Goal: Check status: Check status

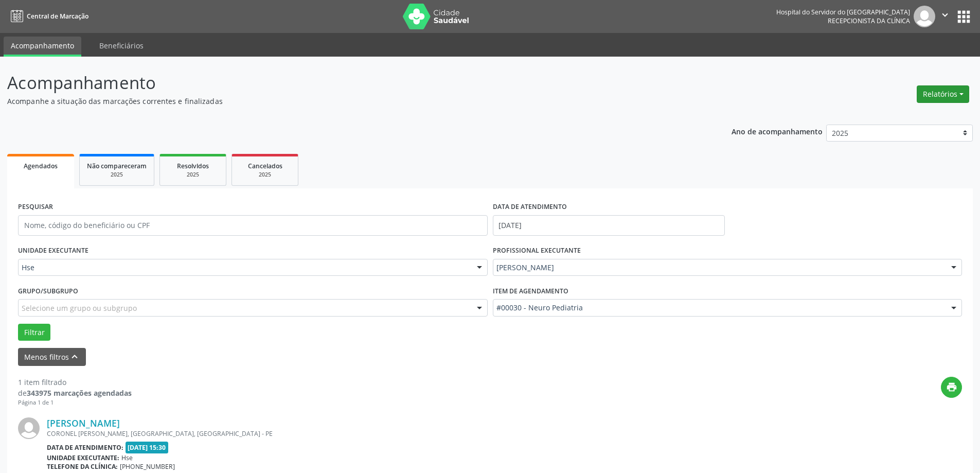
click at [947, 89] on button "Relatórios" at bounding box center [942, 93] width 52 height 17
click at [909, 120] on link "Agendamentos" at bounding box center [914, 116] width 111 height 14
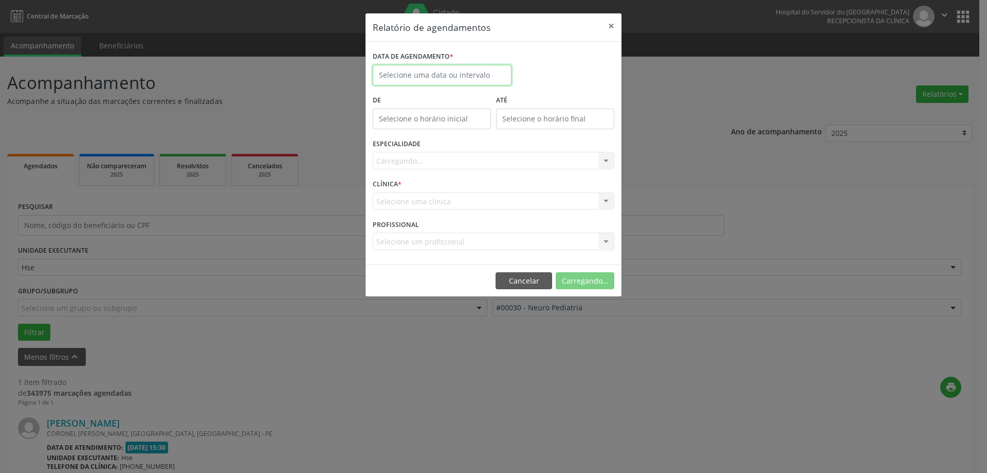
click at [461, 78] on body "Central de Marcação Hospital do Servidor do [GEOGRAPHIC_DATA] Recepcionista da …" at bounding box center [493, 236] width 987 height 473
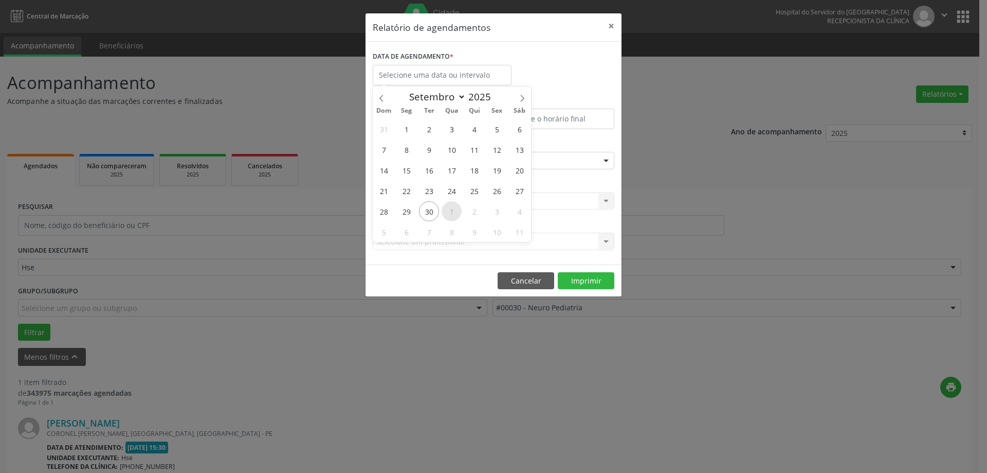
click at [447, 213] on span "1" at bounding box center [452, 211] width 20 height 20
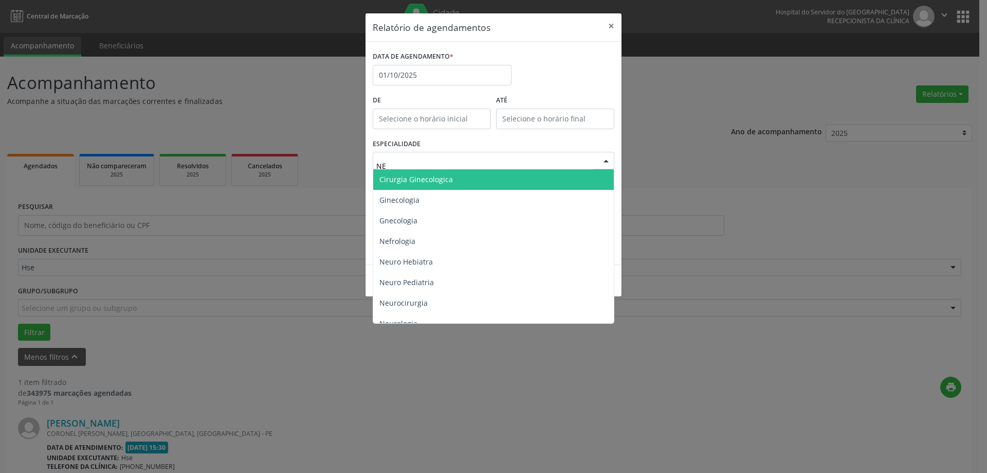
type input "NEU"
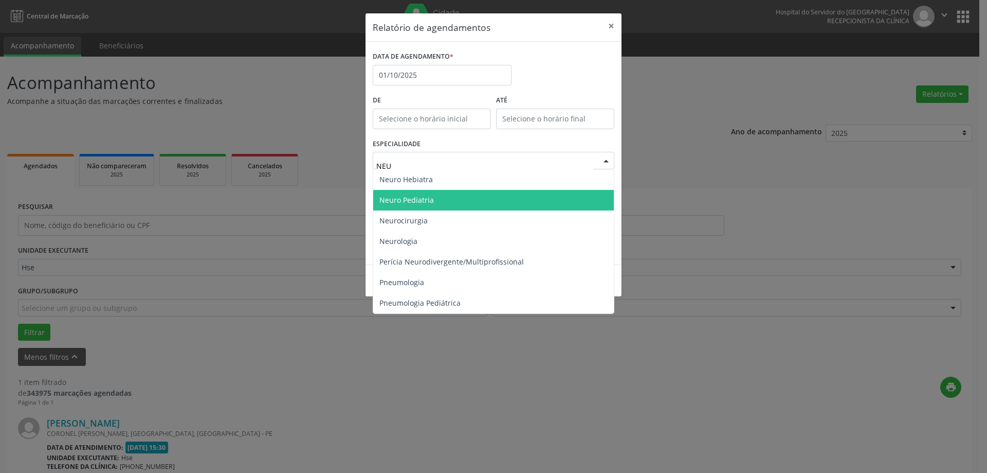
click at [442, 203] on span "Neuro Pediatria" at bounding box center [493, 200] width 241 height 21
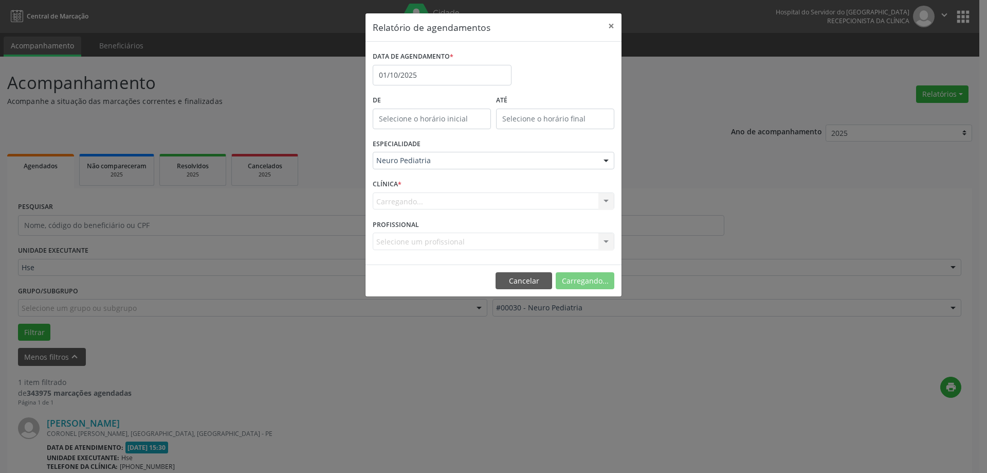
click at [496, 208] on div "Carregando... Hse Nenhum resultado encontrado para: " " Não há nenhuma opção pa…" at bounding box center [494, 200] width 242 height 17
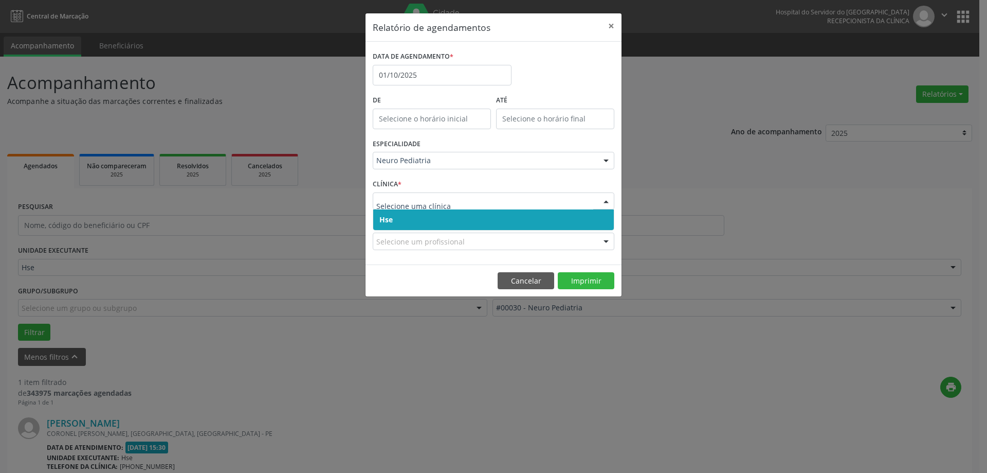
click at [490, 225] on span "Hse" at bounding box center [493, 219] width 241 height 21
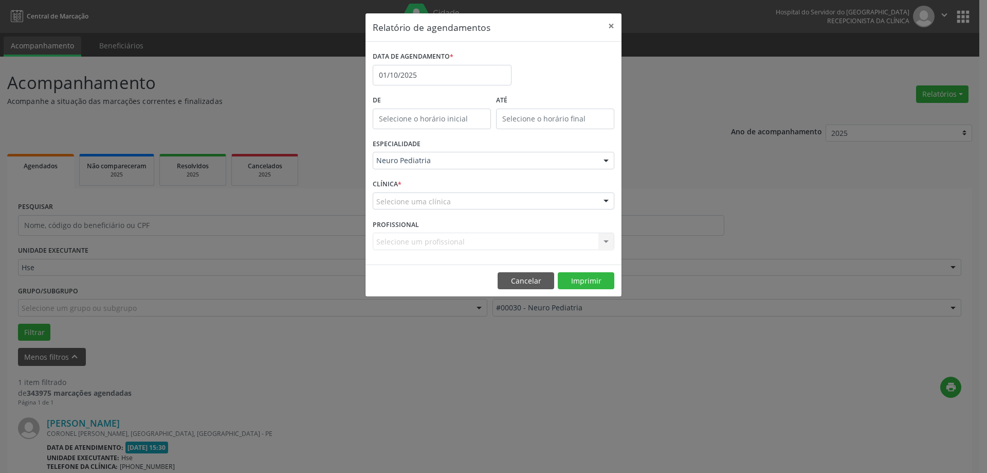
click at [500, 205] on div "Selecione uma clínica" at bounding box center [494, 200] width 242 height 17
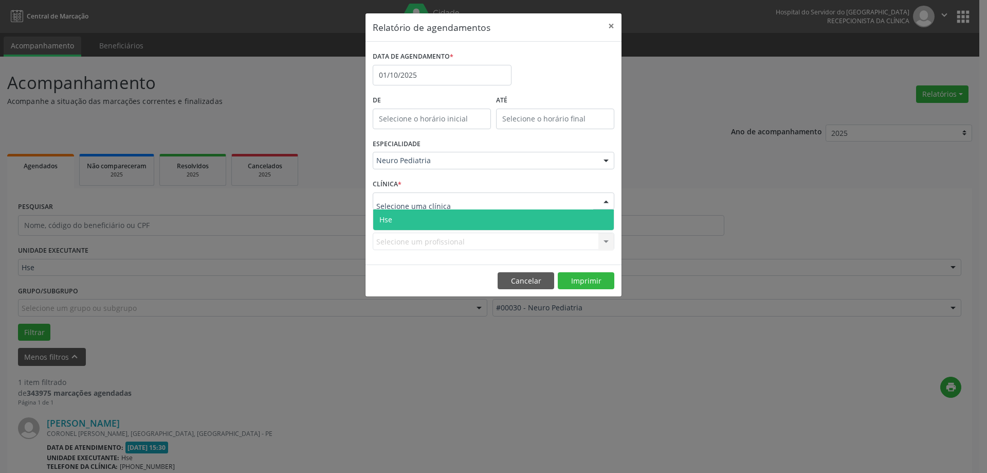
click at [494, 219] on span "Hse" at bounding box center [493, 219] width 241 height 21
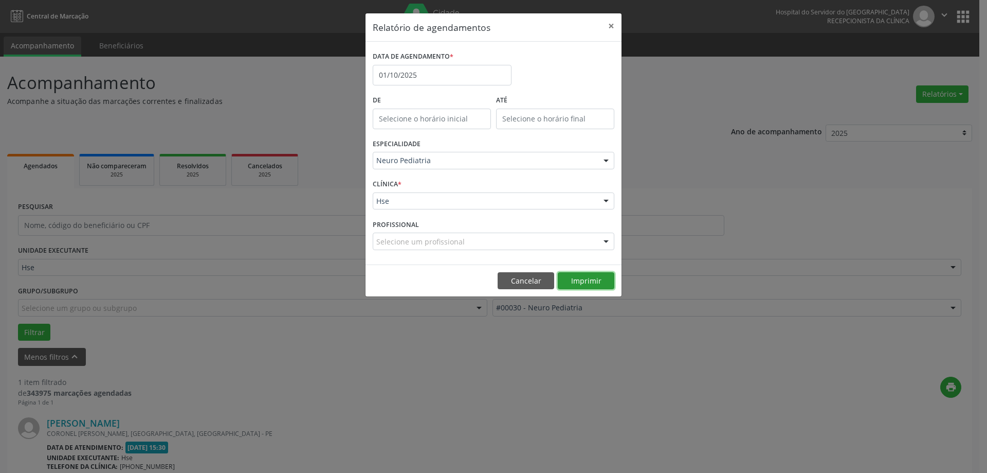
click at [606, 275] on button "Imprimir" at bounding box center [586, 280] width 57 height 17
click at [607, 29] on button "×" at bounding box center [611, 25] width 21 height 25
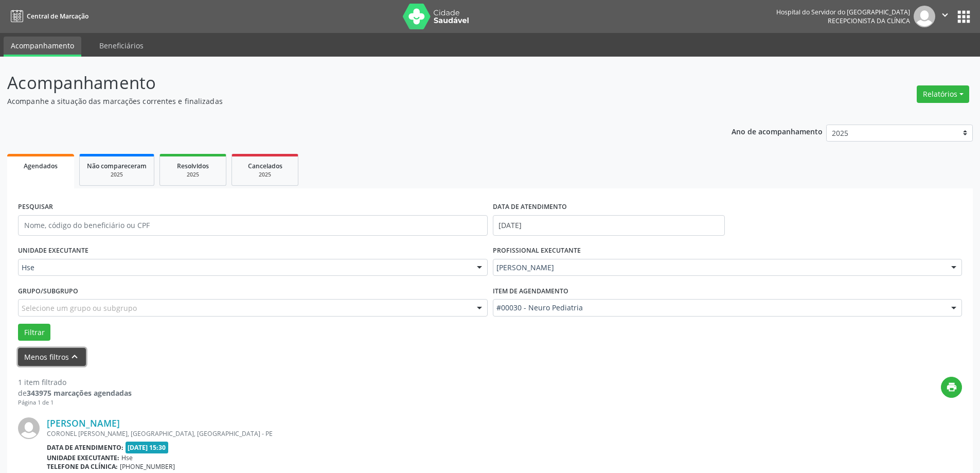
click at [66, 352] on button "Menos filtros keyboard_arrow_up" at bounding box center [52, 357] width 68 height 18
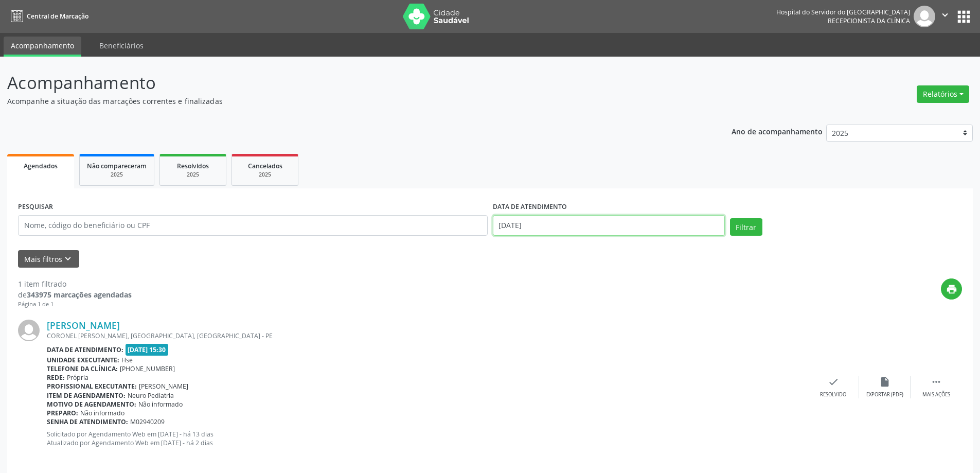
click at [574, 218] on input "[DATE]" at bounding box center [609, 225] width 232 height 21
click at [551, 363] on span "30" at bounding box center [549, 361] width 20 height 20
type input "[DATE]"
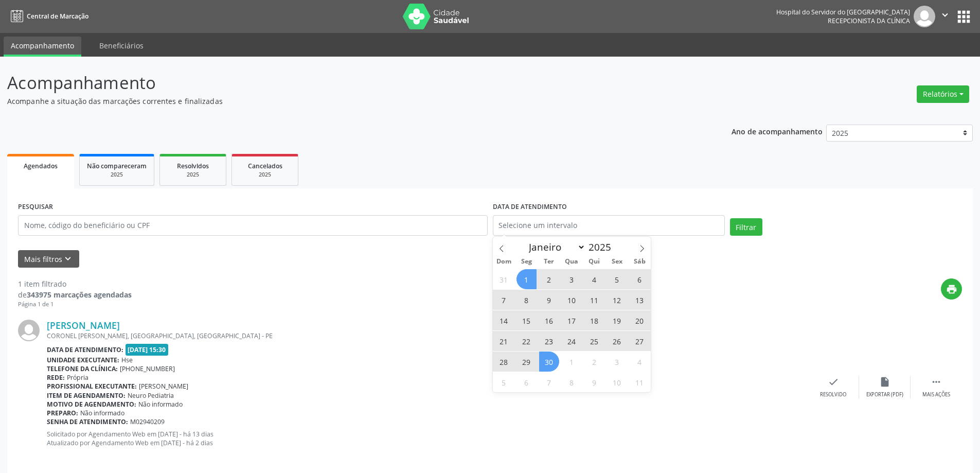
click at [506, 158] on ul "Agendados Não compareceram 2025 Resolvidos 2025 Cancelados 2025" at bounding box center [489, 169] width 965 height 37
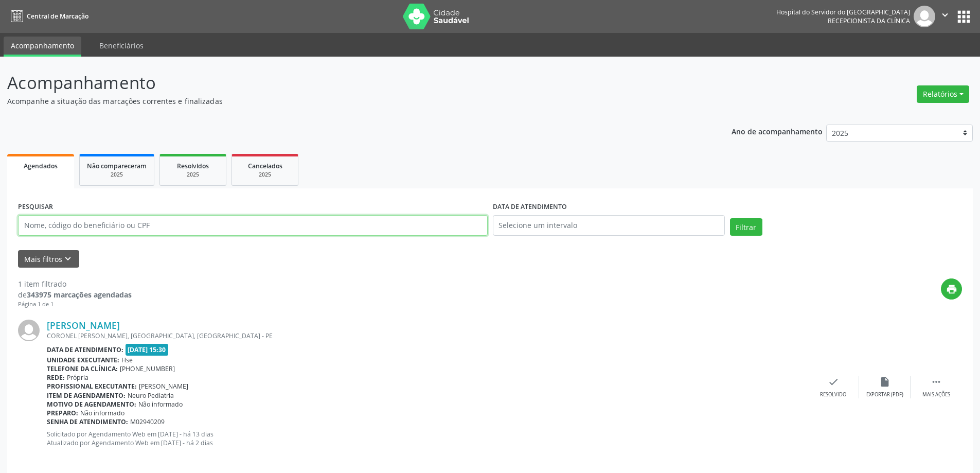
click at [123, 224] on input "text" at bounding box center [253, 225] width 470 height 21
click at [730, 218] on button "Filtrar" at bounding box center [746, 226] width 32 height 17
click at [145, 327] on link "[PERSON_NAME] do [GEOGRAPHIC_DATA]" at bounding box center [138, 324] width 182 height 11
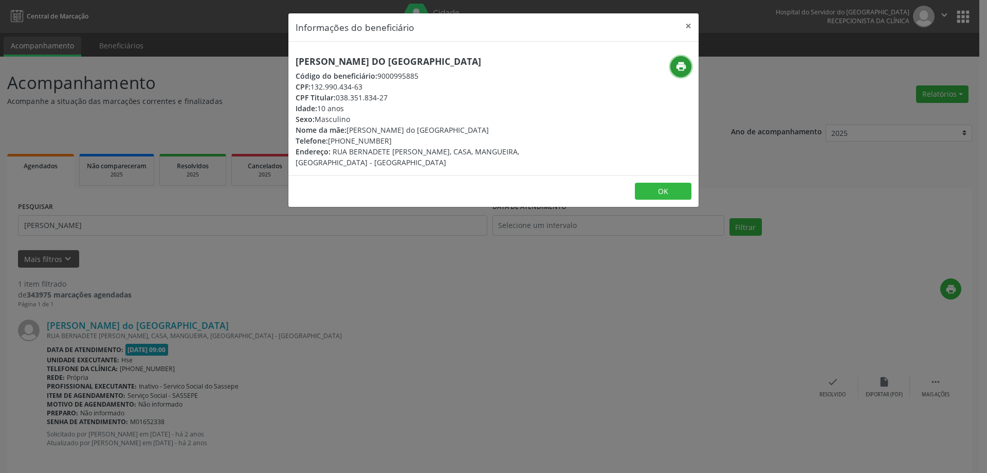
click at [684, 64] on icon "print" at bounding box center [681, 66] width 11 height 11
click at [689, 21] on button "×" at bounding box center [688, 25] width 21 height 25
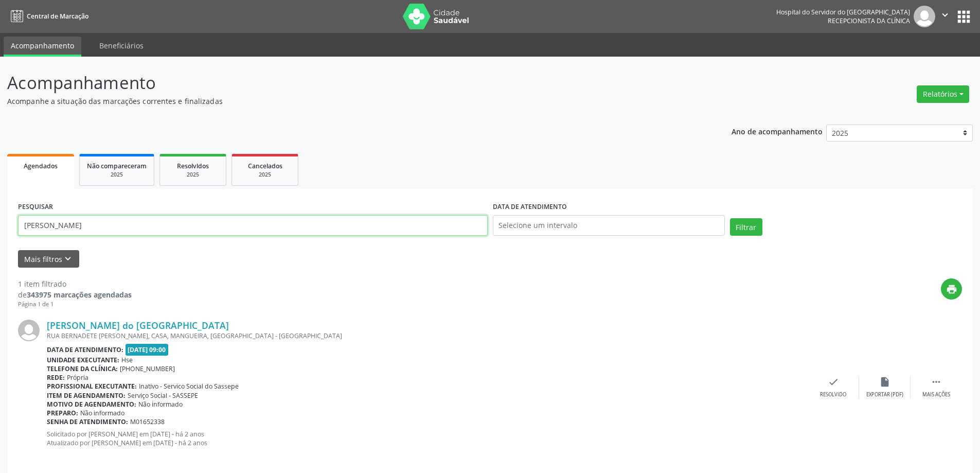
drag, startPoint x: 135, startPoint y: 227, endPoint x: 0, endPoint y: 232, distance: 135.4
click at [0, 232] on div "Acompanhamento Acompanhe a situação das marcações correntes e finalizadas Relat…" at bounding box center [490, 270] width 980 height 427
click at [730, 218] on button "Filtrar" at bounding box center [746, 226] width 32 height 17
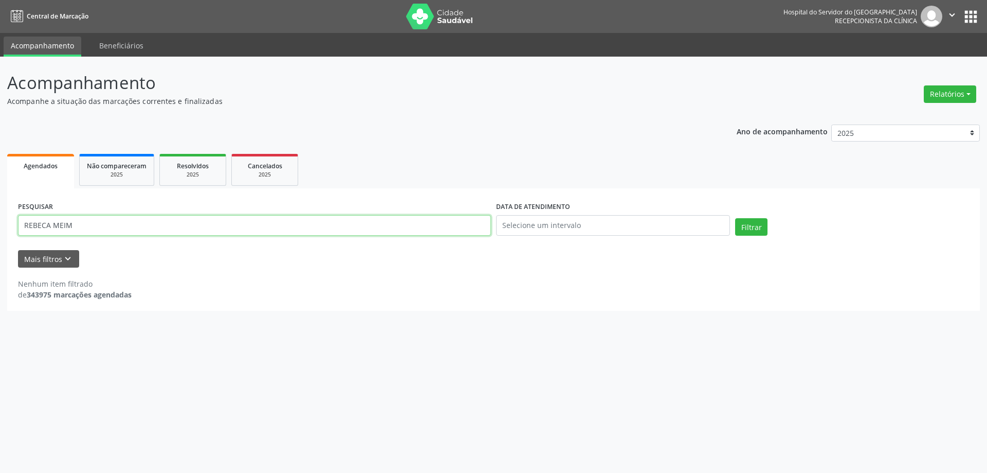
click at [75, 224] on input "REBECA MEIM" at bounding box center [254, 225] width 473 height 21
type input "[PERSON_NAME]"
click at [735, 218] on button "Filtrar" at bounding box center [751, 226] width 32 height 17
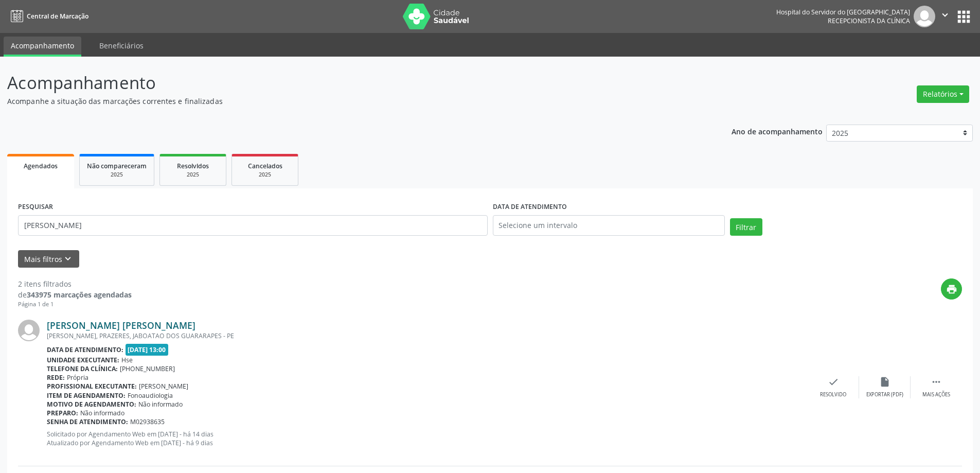
click at [143, 324] on link "[PERSON_NAME] [PERSON_NAME]" at bounding box center [121, 324] width 149 height 11
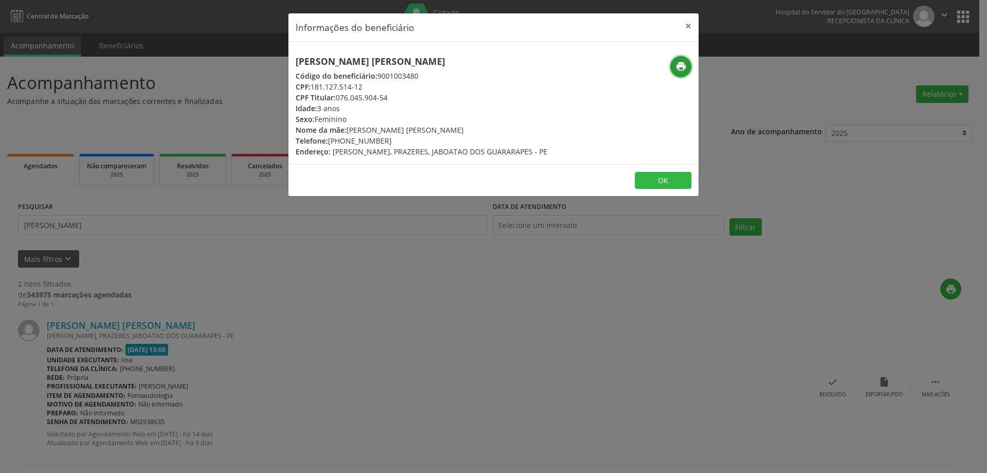
click at [686, 63] on icon "print" at bounding box center [681, 66] width 11 height 11
